Goal: Transaction & Acquisition: Purchase product/service

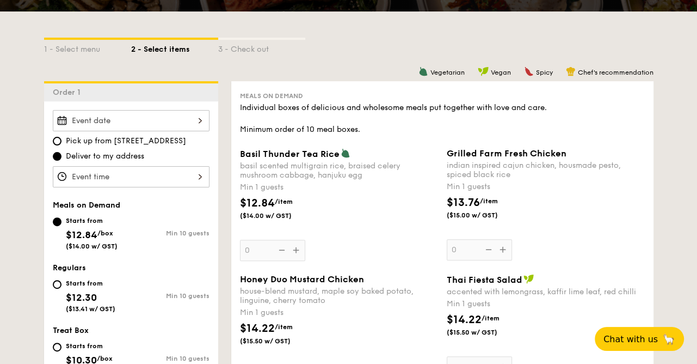
scroll to position [218, 0]
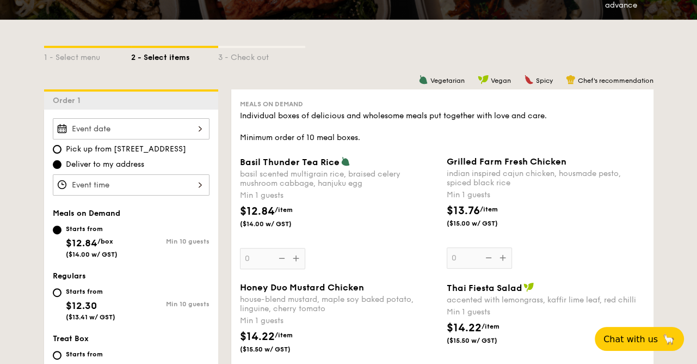
click at [193, 128] on div at bounding box center [131, 128] width 157 height 21
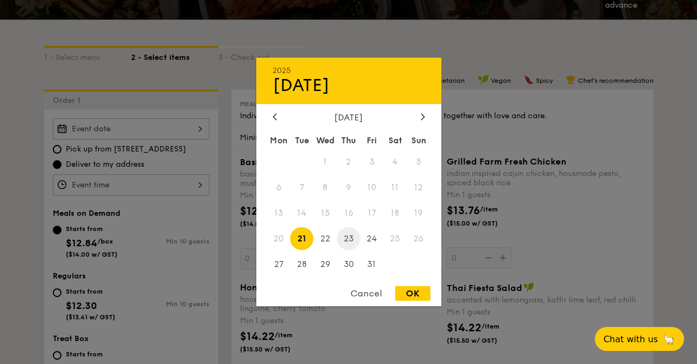
click at [349, 241] on span "23" at bounding box center [348, 238] width 23 height 23
click at [421, 293] on div "OK" at bounding box center [412, 293] width 35 height 15
type input "[DATE]"
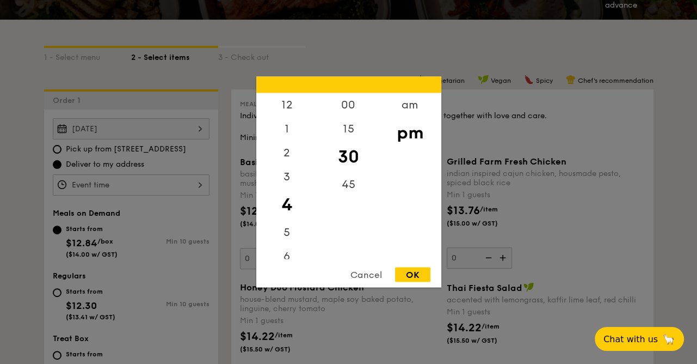
click at [173, 180] on div "12 1 2 3 4 5 6 7 8 9 10 11 00 15 30 45 am pm Cancel OK" at bounding box center [131, 184] width 157 height 21
click at [403, 109] on div "am" at bounding box center [411, 109] width 62 height 32
click at [290, 252] on div "11" at bounding box center [287, 251] width 62 height 32
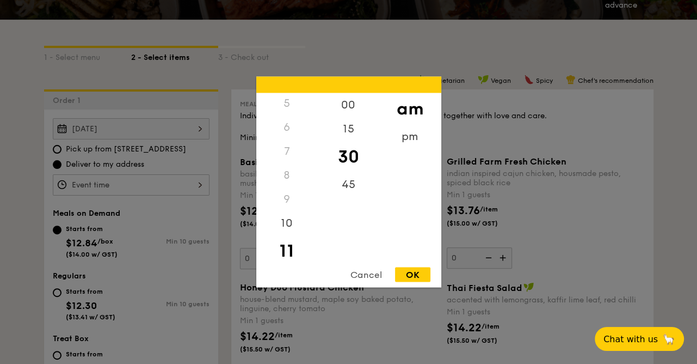
click at [416, 272] on div "OK" at bounding box center [412, 274] width 35 height 15
type input "11:30AM"
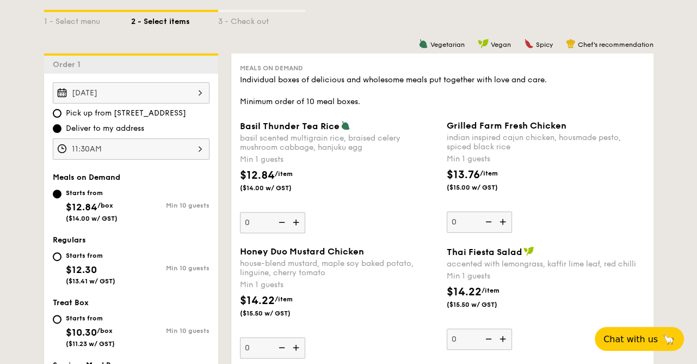
scroll to position [272, 0]
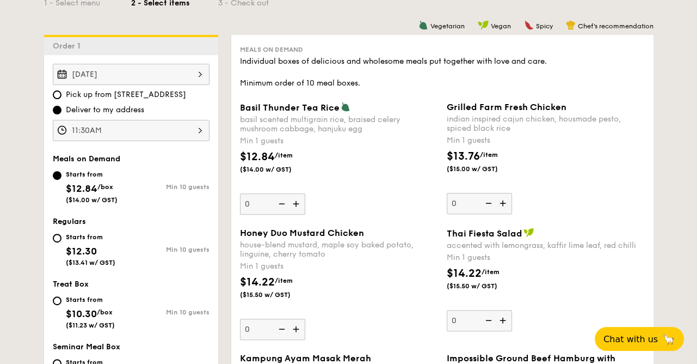
click at [57, 243] on div "Starts from $12.30 ($13.41 w/ GST)" at bounding box center [92, 248] width 78 height 36
click at [57, 242] on input "Starts from $12.30 ($13.41 w/ GST) Min 10 guests" at bounding box center [57, 238] width 9 height 9
radio input "true"
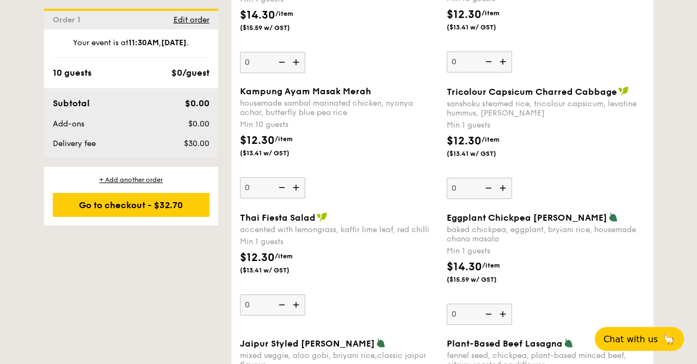
scroll to position [980, 0]
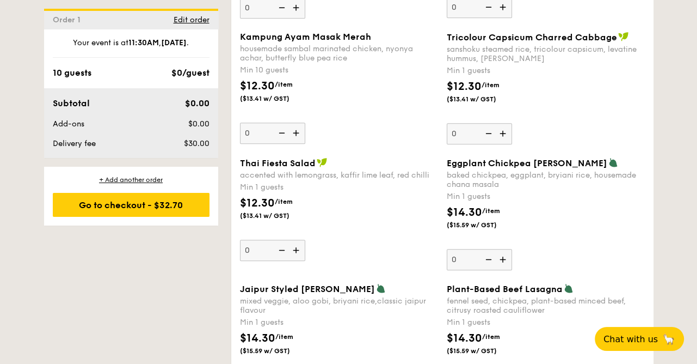
click at [500, 258] on img at bounding box center [504, 259] width 16 height 21
click at [500, 258] on input "0" at bounding box center [479, 259] width 65 height 21
type input "1"
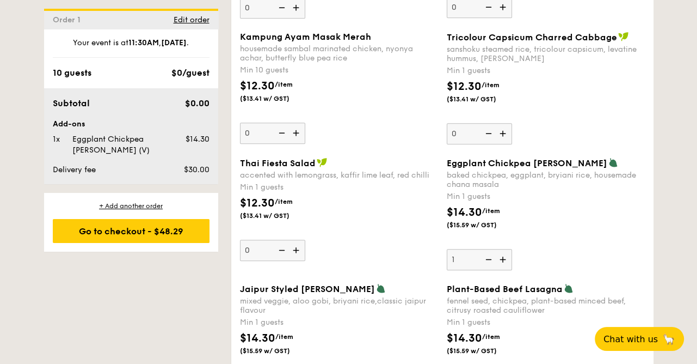
click at [393, 248] on div "Thai Fiesta Salad accented with lemongrass, kaffir lime leaf, red chilli Min 1 …" at bounding box center [339, 208] width 198 height 103
click at [305, 248] on input "0" at bounding box center [272, 250] width 65 height 21
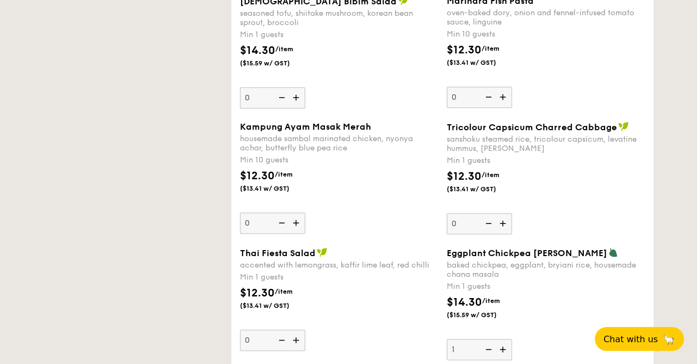
scroll to position [871, 0]
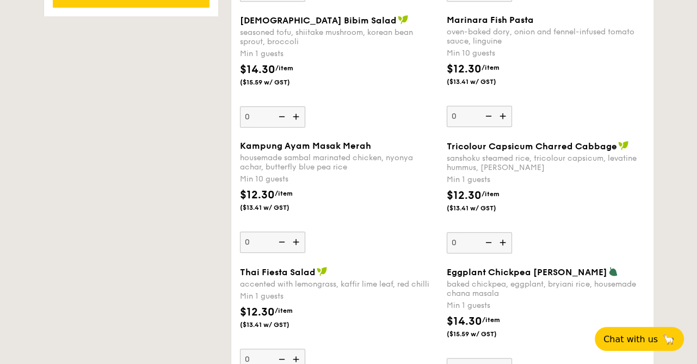
click at [294, 239] on img at bounding box center [297, 241] width 16 height 21
click at [294, 239] on input "0" at bounding box center [272, 241] width 65 height 21
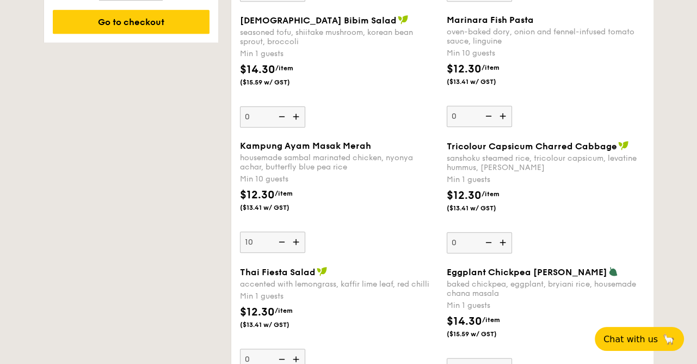
scroll to position [897, 0]
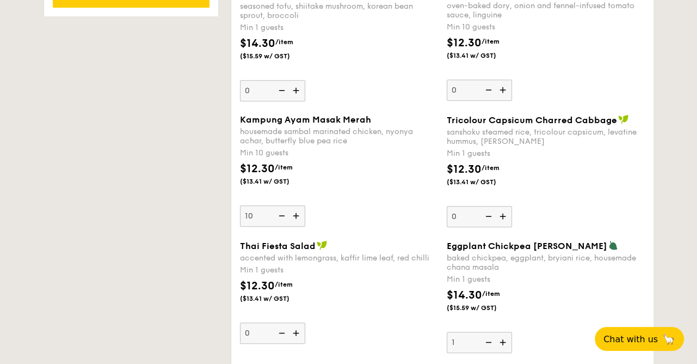
click at [255, 211] on input "10" at bounding box center [272, 215] width 65 height 21
drag, startPoint x: 253, startPoint y: 215, endPoint x: 237, endPoint y: 216, distance: 15.8
click at [237, 216] on div "Kampung Ayam Masak Merah housemade sambal marinated chicken, nyonya achar, butt…" at bounding box center [339, 170] width 207 height 112
click at [371, 207] on div "Kampung Ayam Masak Merah housemade sambal marinated chicken, nyonya achar, butt…" at bounding box center [339, 170] width 198 height 112
click at [305, 207] on input "10" at bounding box center [272, 215] width 65 height 21
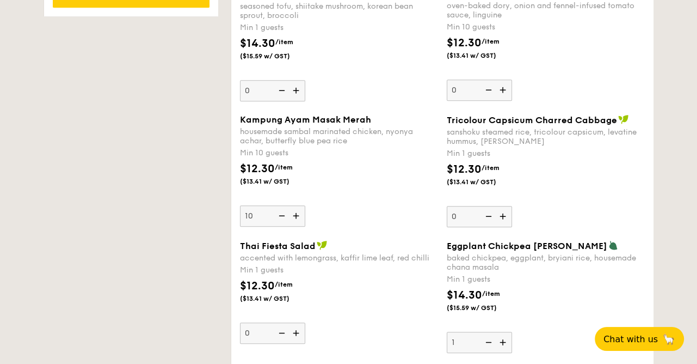
click at [275, 216] on img at bounding box center [281, 215] width 16 height 21
click at [275, 216] on input "10" at bounding box center [272, 215] width 65 height 21
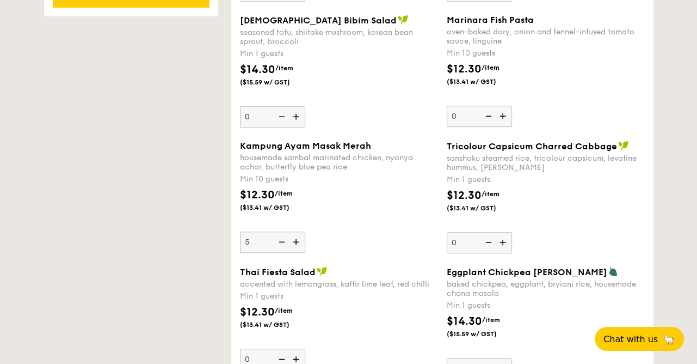
type input "10"
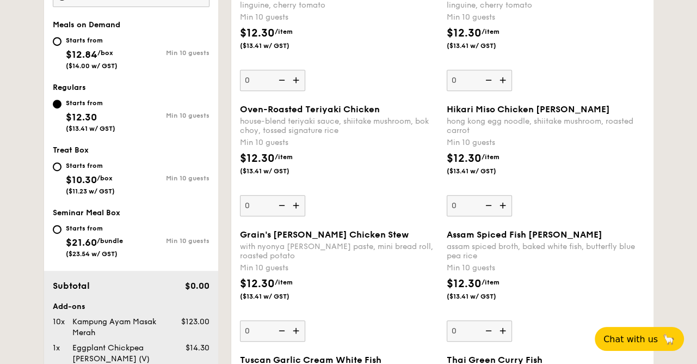
scroll to position [407, 0]
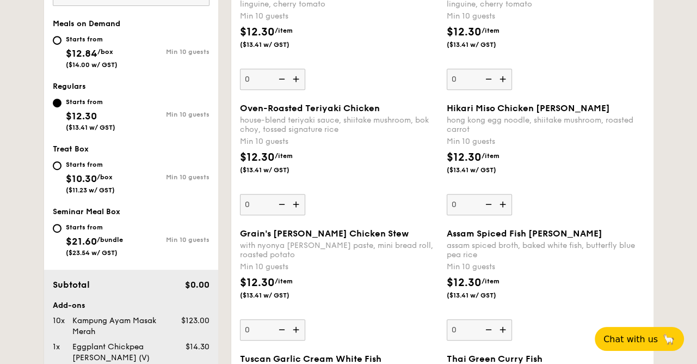
click at [255, 215] on div "Oven-Roasted Teriyaki Chicken house-blend teriyaki sauce, shiitake mushroom, bo…" at bounding box center [443, 165] width 414 height 125
type input "10"
click at [370, 258] on div "with nyonya [PERSON_NAME] paste, mini bread roll, roasted potato" at bounding box center [339, 250] width 198 height 19
click at [305, 319] on input "0" at bounding box center [272, 329] width 65 height 21
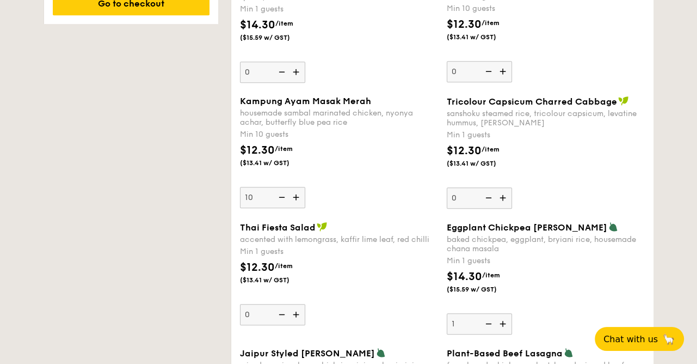
scroll to position [897, 0]
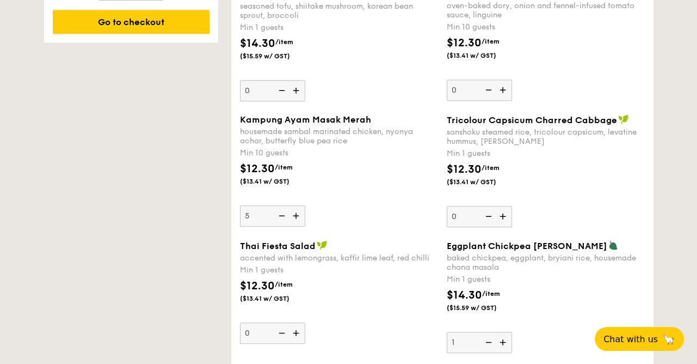
type input "10"
click at [370, 222] on div "Kampung Ayam Masak Merah housemade sambal marinated chicken, nyonya achar, butt…" at bounding box center [339, 170] width 198 height 112
click at [305, 222] on input "10" at bounding box center [272, 215] width 65 height 21
click at [341, 192] on div "$12.30 /item ($13.41 w/ GST)" at bounding box center [339, 180] width 207 height 38
click at [305, 205] on input "10" at bounding box center [272, 215] width 65 height 21
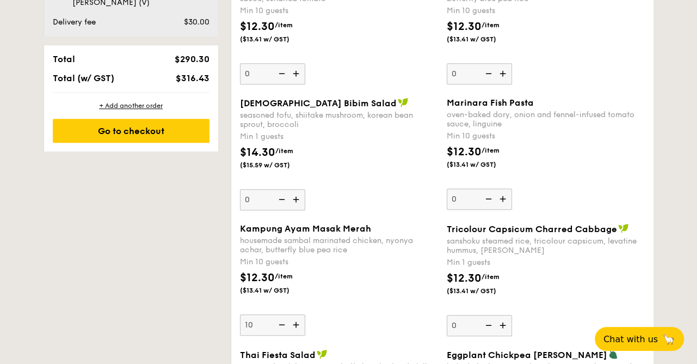
click at [342, 192] on div "Korean Bibim Salad seasoned tofu, shiitake mushroom, korean bean sprout, brocco…" at bounding box center [339, 153] width 198 height 113
click at [305, 192] on input "0" at bounding box center [272, 199] width 65 height 21
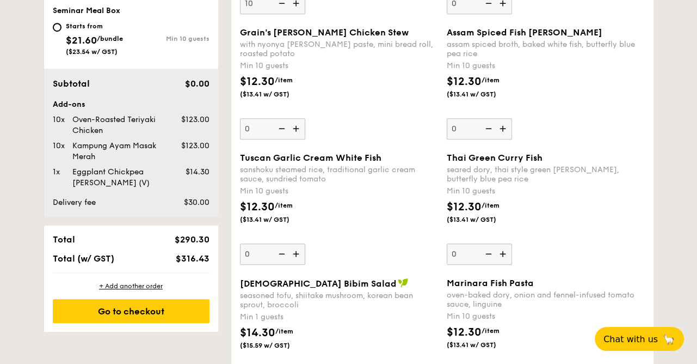
scroll to position [625, 0]
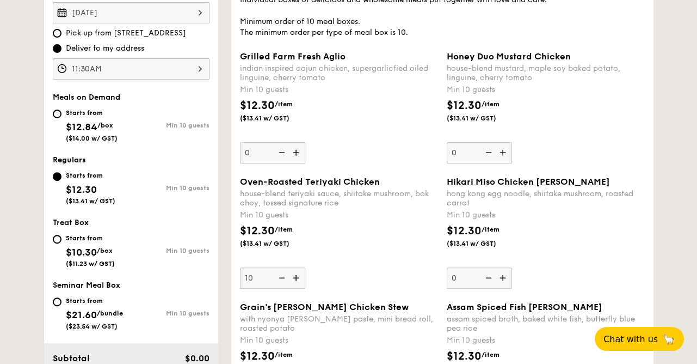
scroll to position [353, 0]
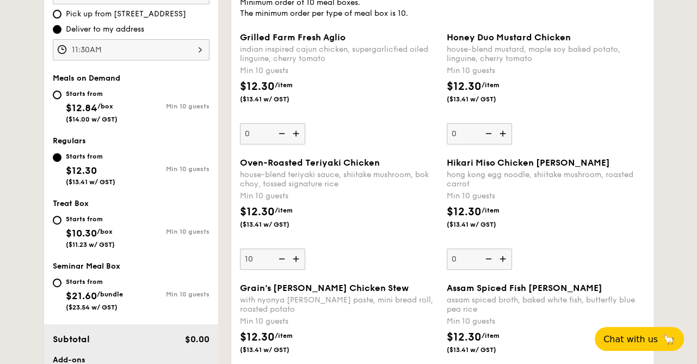
click at [295, 261] on img at bounding box center [297, 258] width 16 height 21
click at [295, 261] on input "10" at bounding box center [272, 258] width 65 height 21
click at [295, 261] on img at bounding box center [297, 258] width 16 height 21
click at [295, 261] on input "11" at bounding box center [272, 258] width 65 height 21
click at [295, 261] on img at bounding box center [297, 258] width 16 height 21
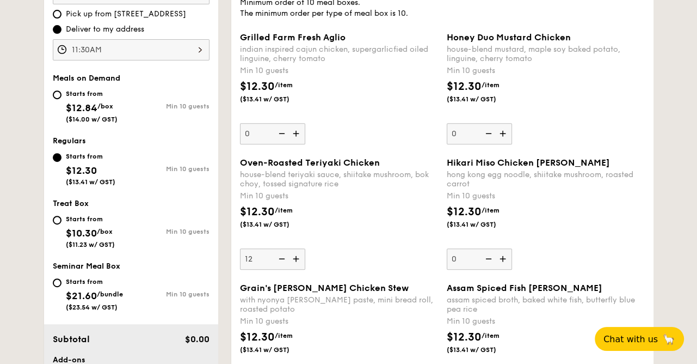
click at [295, 261] on input "12" at bounding box center [272, 258] width 65 height 21
click at [295, 261] on img at bounding box center [297, 258] width 16 height 21
click at [295, 261] on input "13" at bounding box center [272, 258] width 65 height 21
type input "14"
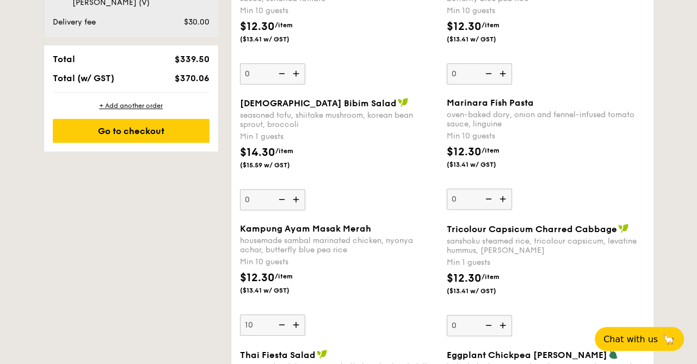
scroll to position [843, 0]
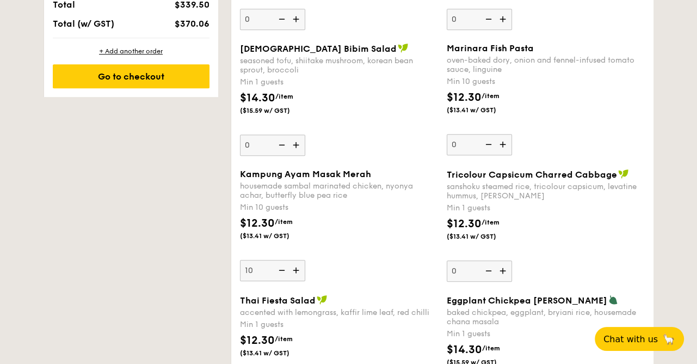
click at [279, 270] on img at bounding box center [281, 270] width 16 height 21
click at [279, 270] on input "10" at bounding box center [272, 270] width 65 height 21
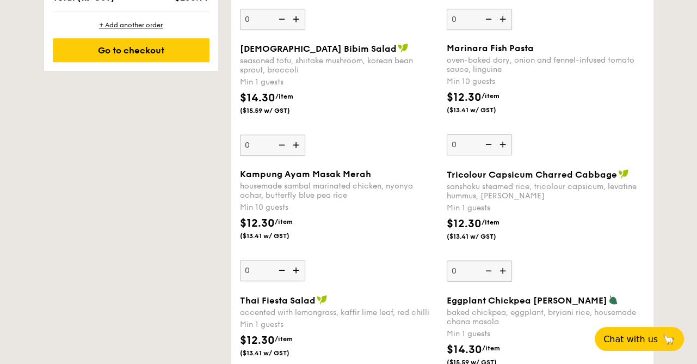
scroll to position [817, 0]
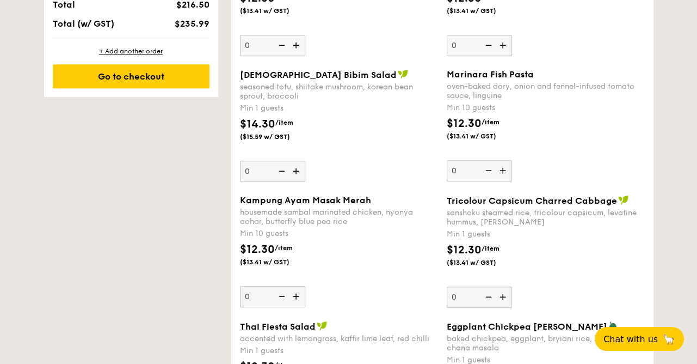
click at [342, 271] on div "$12.30 /item ($13.41 w/ GST)" at bounding box center [339, 260] width 207 height 38
click at [305, 286] on input "0" at bounding box center [272, 296] width 65 height 21
click at [353, 232] on div "Min 10 guests" at bounding box center [339, 233] width 198 height 11
click at [305, 286] on input "0" at bounding box center [272, 296] width 65 height 21
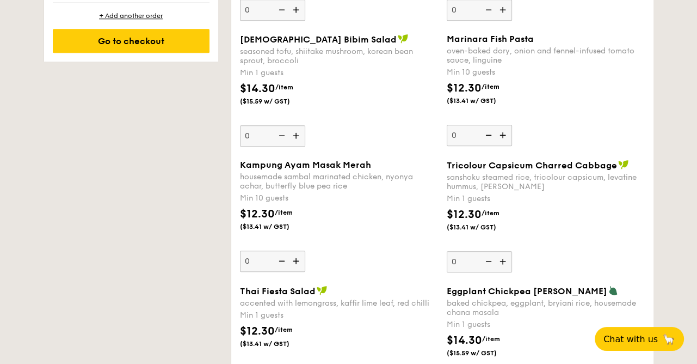
scroll to position [871, 0]
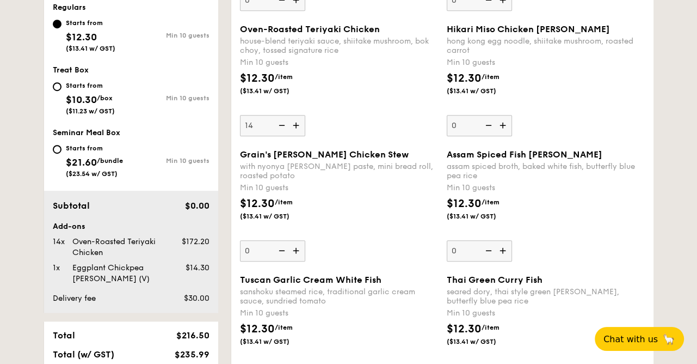
scroll to position [490, 0]
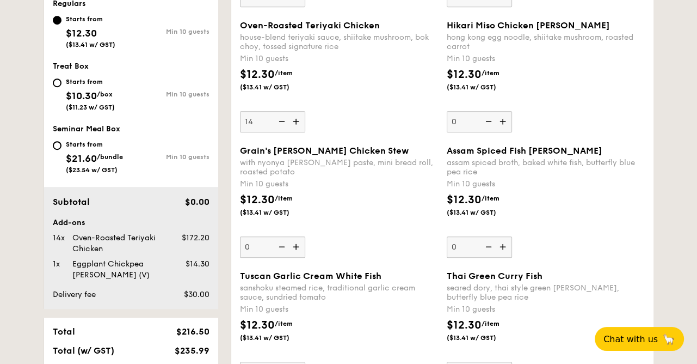
click at [538, 224] on div "$12.30 /item ($13.41 w/ GST)" at bounding box center [546, 211] width 207 height 38
click at [512, 236] on input "0" at bounding box center [479, 246] width 65 height 21
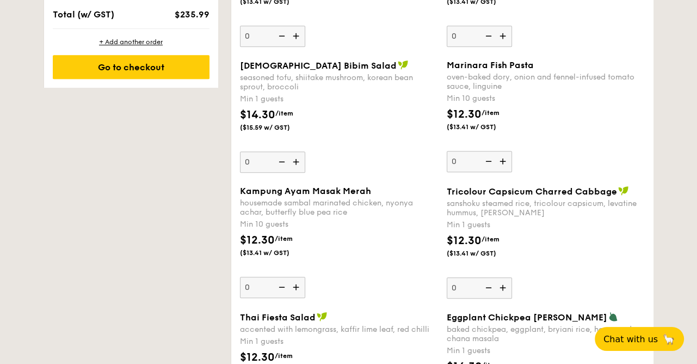
scroll to position [926, 0]
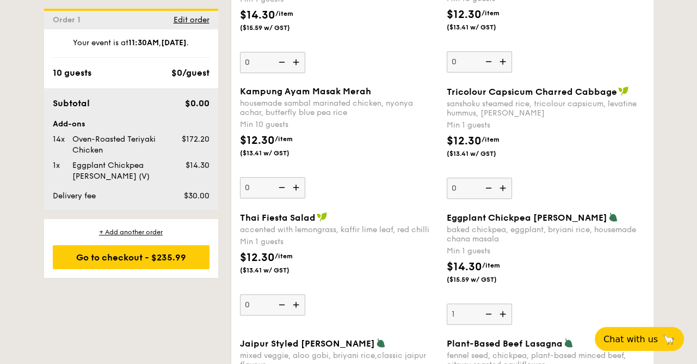
drag, startPoint x: 238, startPoint y: 185, endPoint x: 246, endPoint y: 186, distance: 7.2
click at [239, 185] on div "Kampung Ayam Masak Merah housemade sambal marinated chicken, nyonya achar, butt…" at bounding box center [339, 142] width 207 height 112
type input "14"
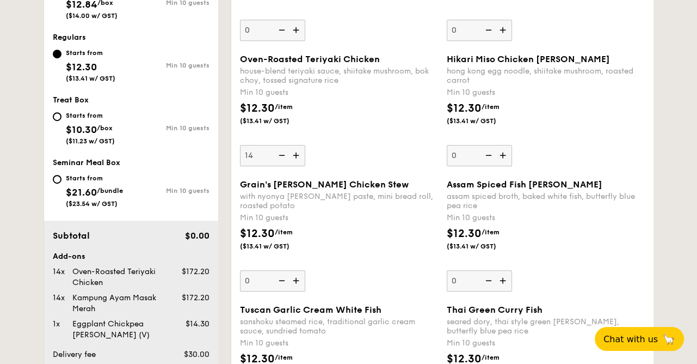
scroll to position [381, 0]
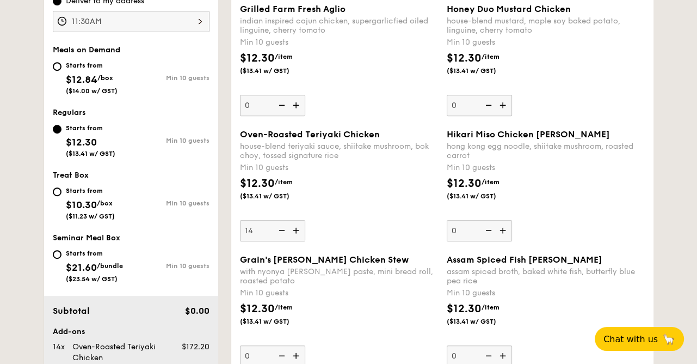
click at [280, 230] on img at bounding box center [281, 230] width 16 height 21
click at [280, 230] on input "14" at bounding box center [272, 230] width 65 height 21
click at [284, 229] on img at bounding box center [281, 230] width 16 height 21
click at [284, 229] on input "10" at bounding box center [272, 230] width 65 height 21
type input "0"
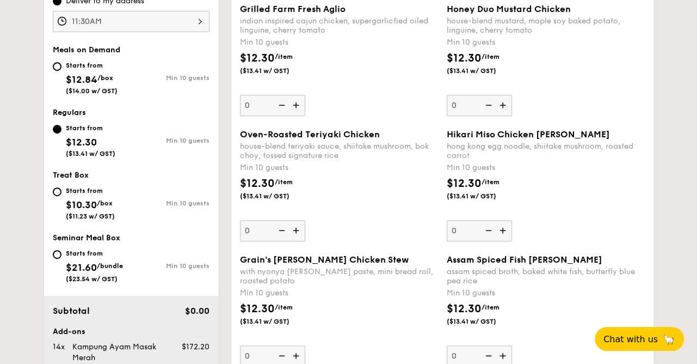
click at [347, 225] on div "Oven-Roasted Teriyaki Chicken house-blend teriyaki sauce, shiitake mushroom, bo…" at bounding box center [339, 185] width 198 height 112
click at [305, 225] on input "0" at bounding box center [272, 230] width 65 height 21
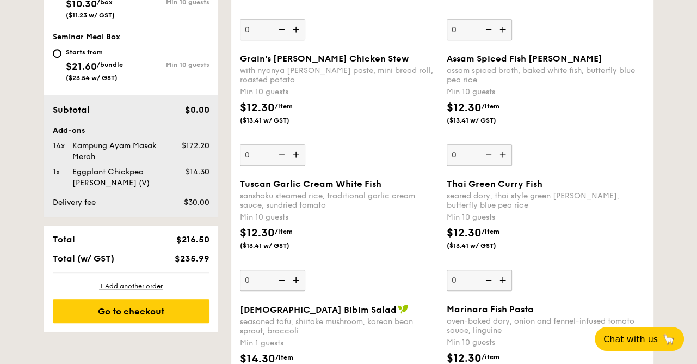
scroll to position [599, 0]
